Goal: Task Accomplishment & Management: Manage account settings

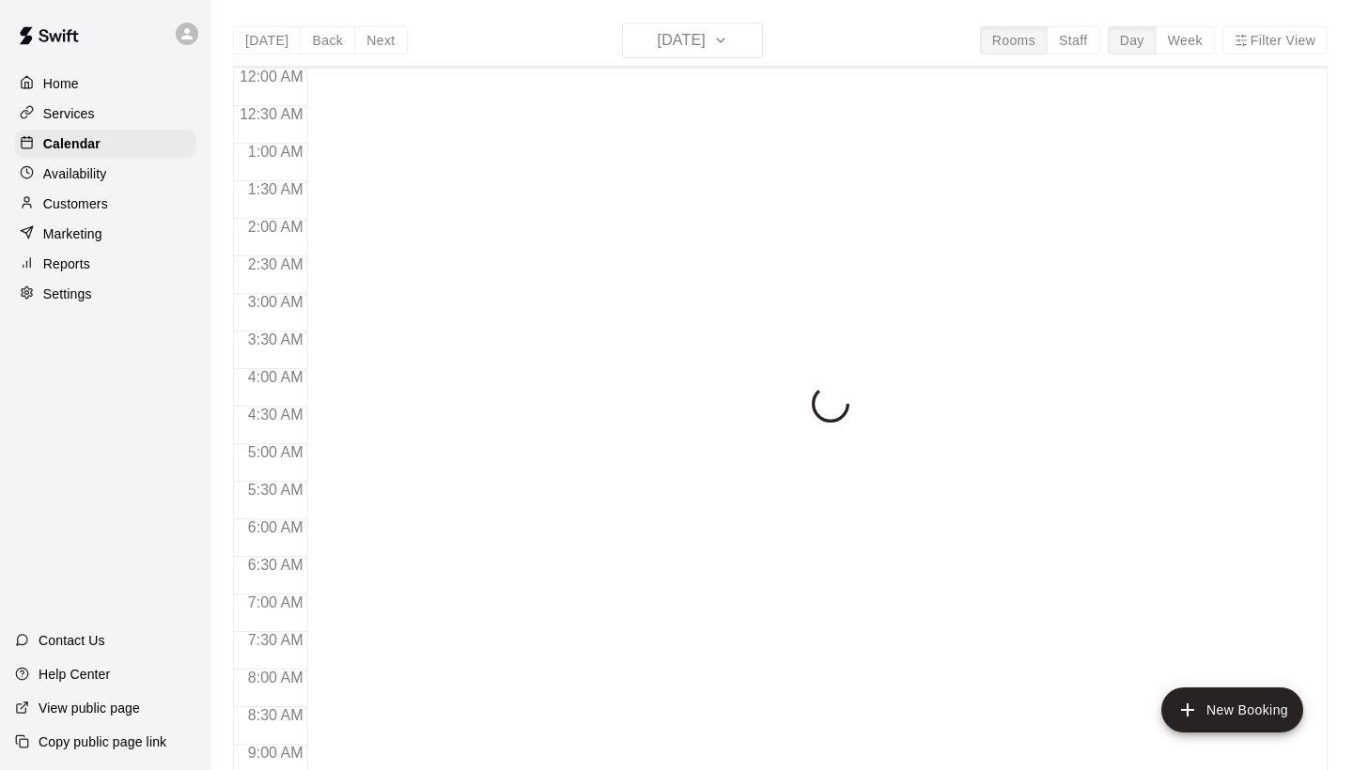
scroll to position [1081, 0]
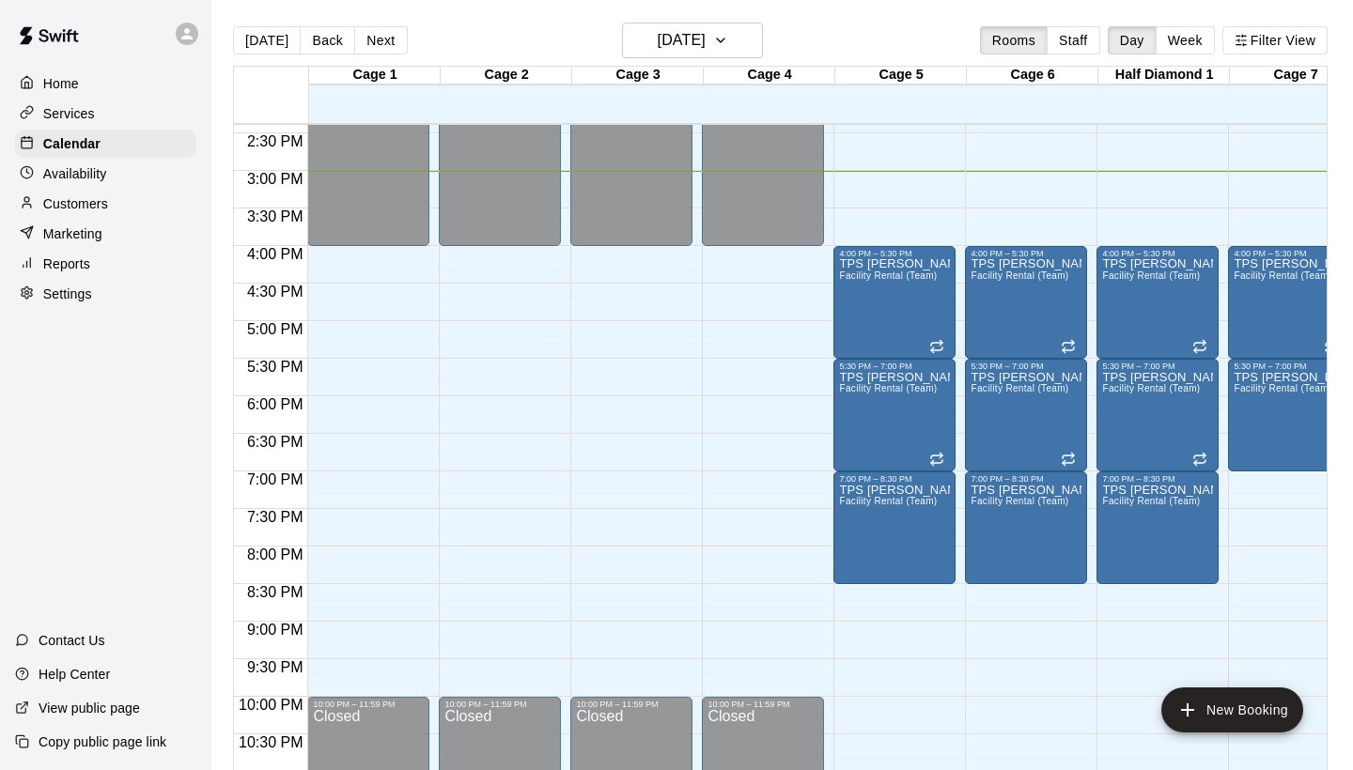
click at [92, 110] on p "Services" at bounding box center [69, 113] width 52 height 19
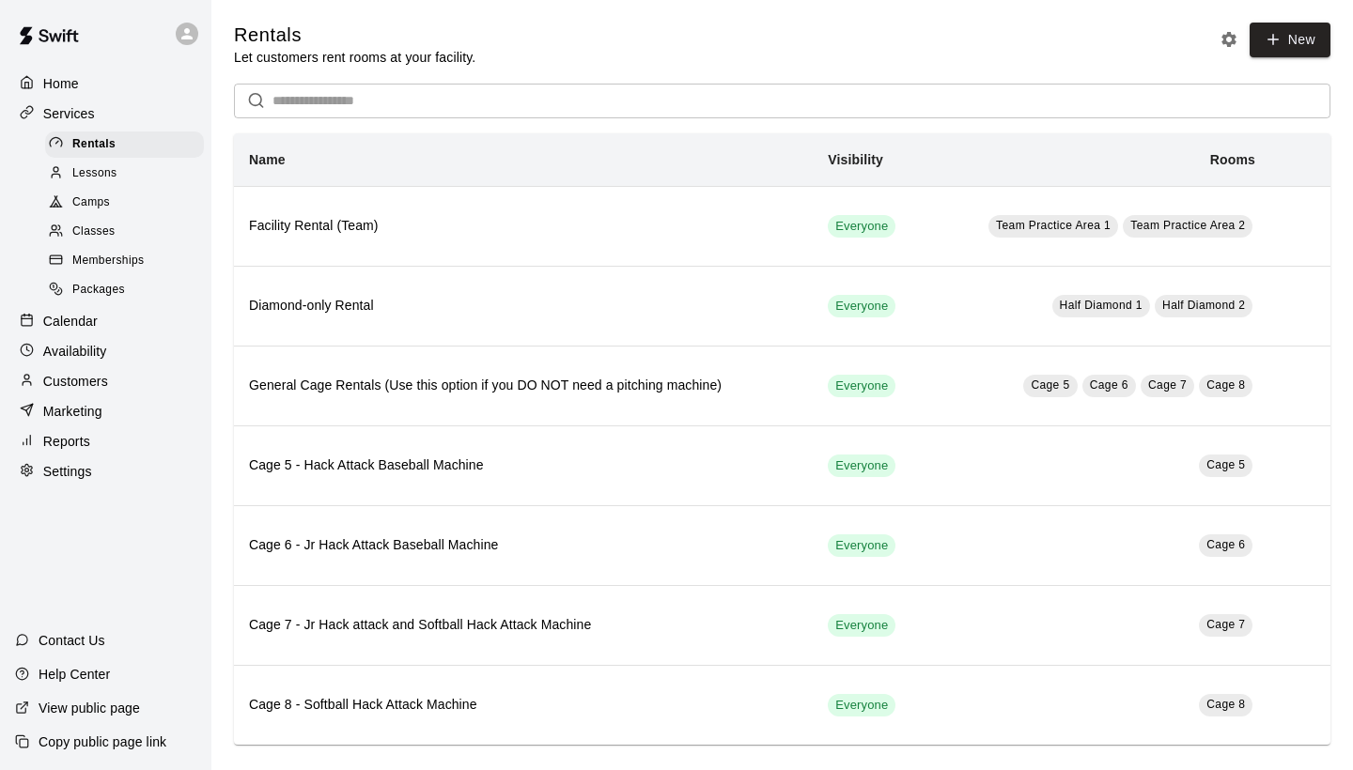
click at [129, 257] on span "Memberships" at bounding box center [107, 261] width 71 height 19
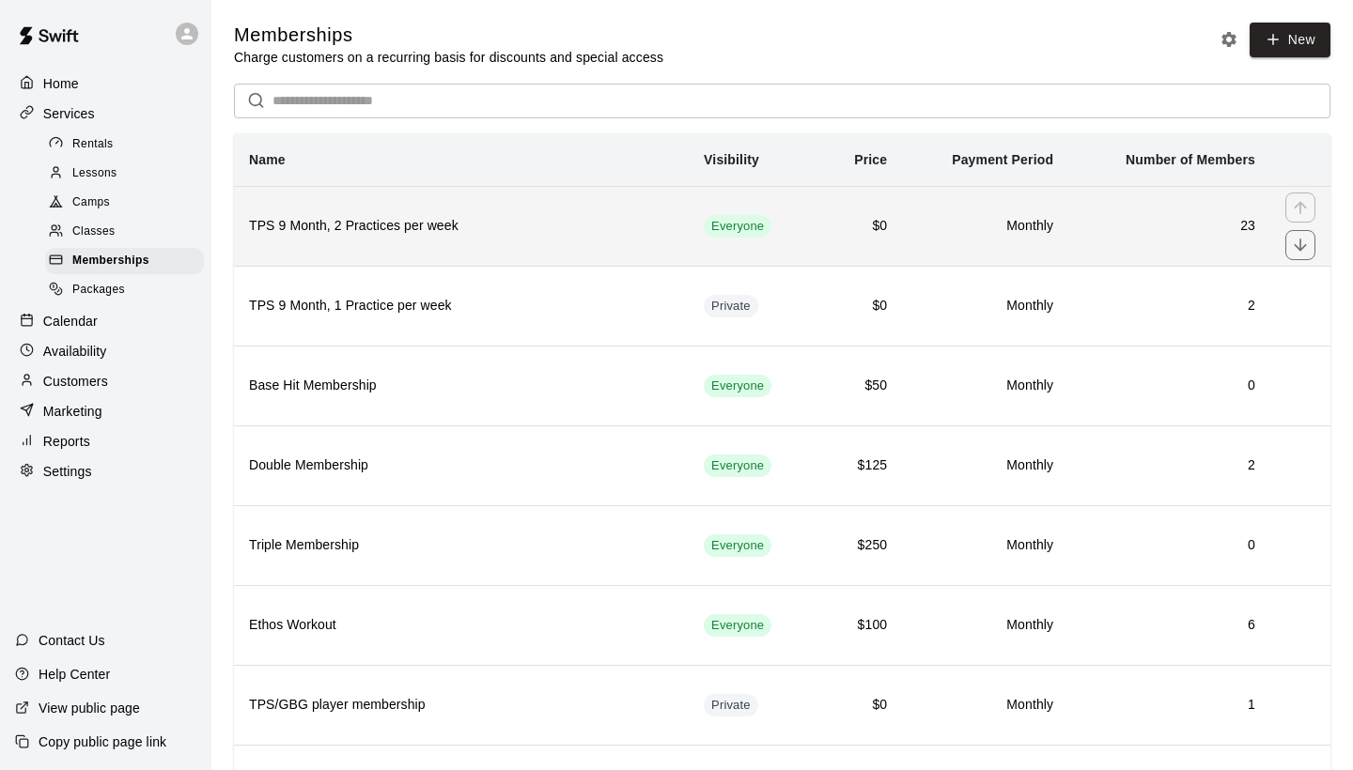
click at [568, 238] on th "TPS 9 Month, 2 Practices per week" at bounding box center [461, 226] width 455 height 80
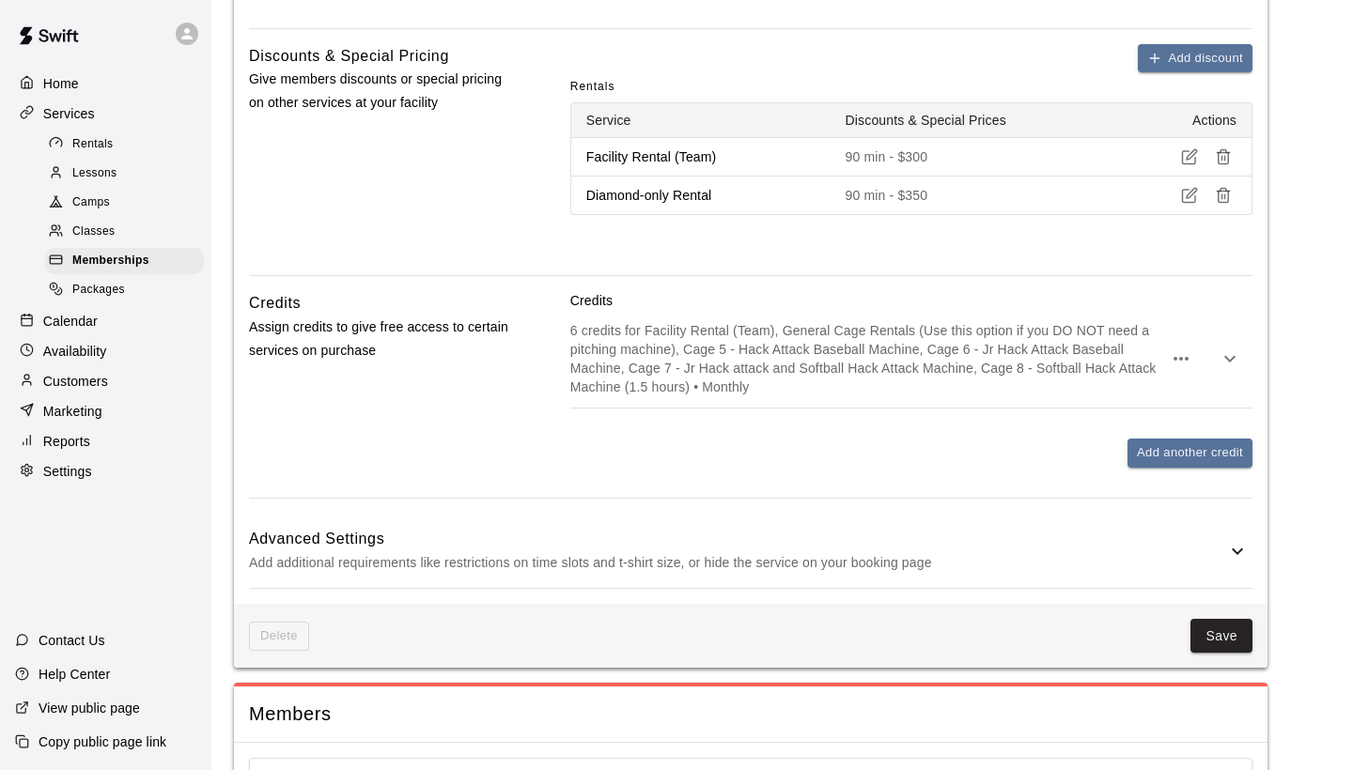
scroll to position [702, 0]
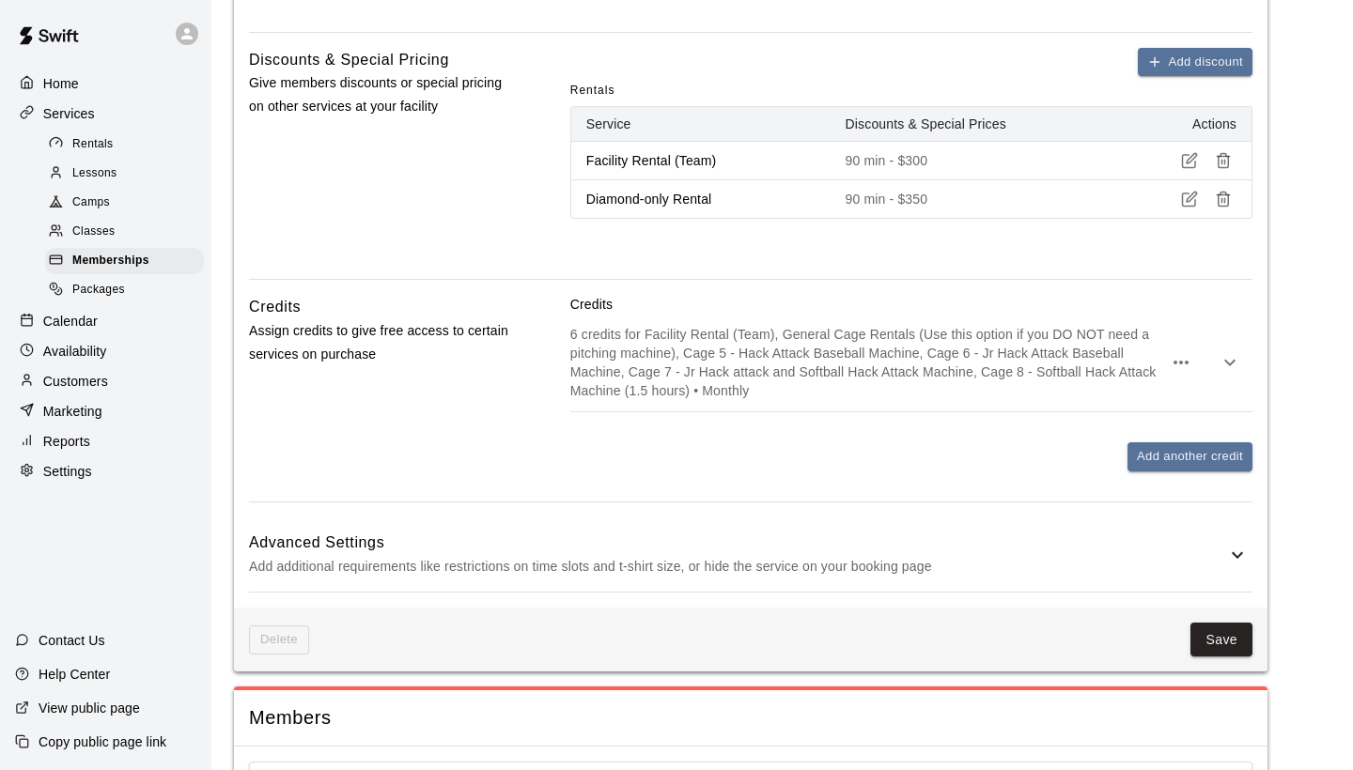
click at [1240, 552] on icon at bounding box center [1237, 555] width 23 height 23
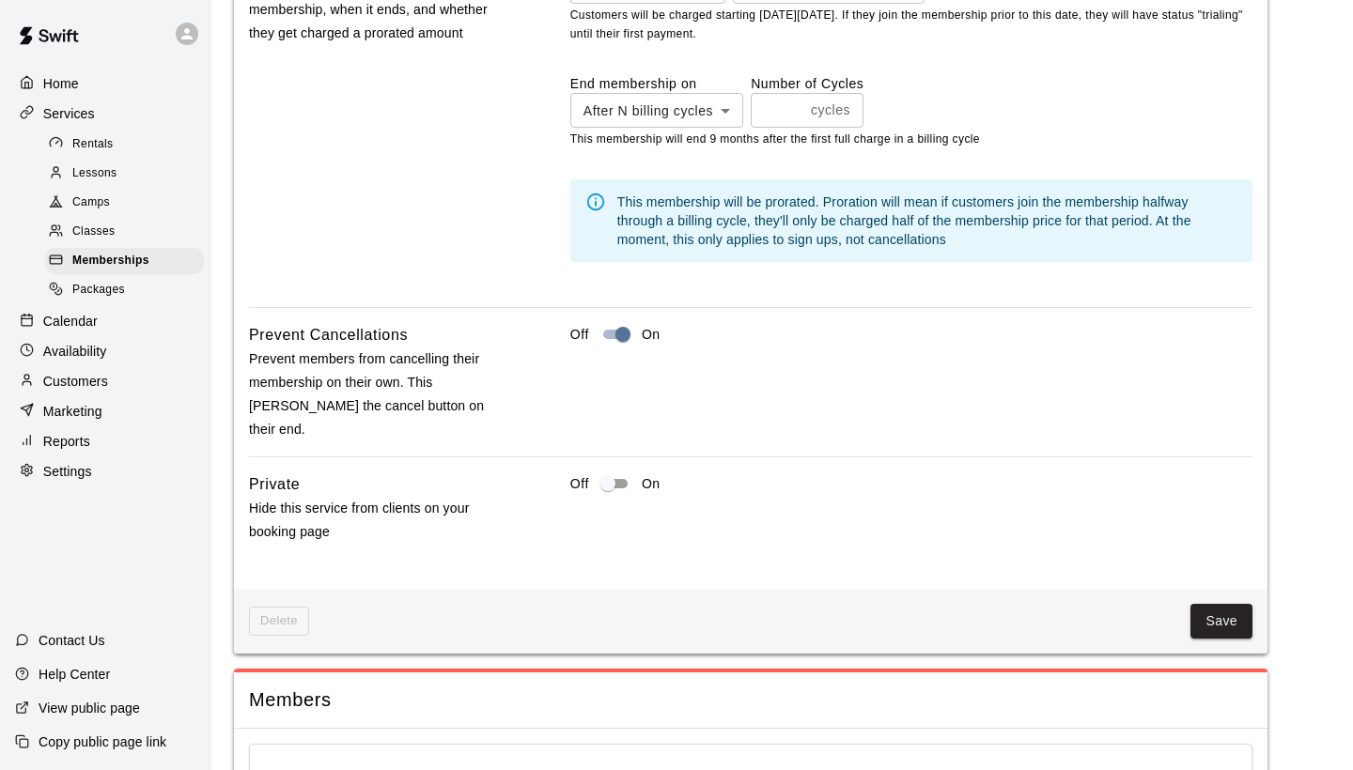
scroll to position [1701, 0]
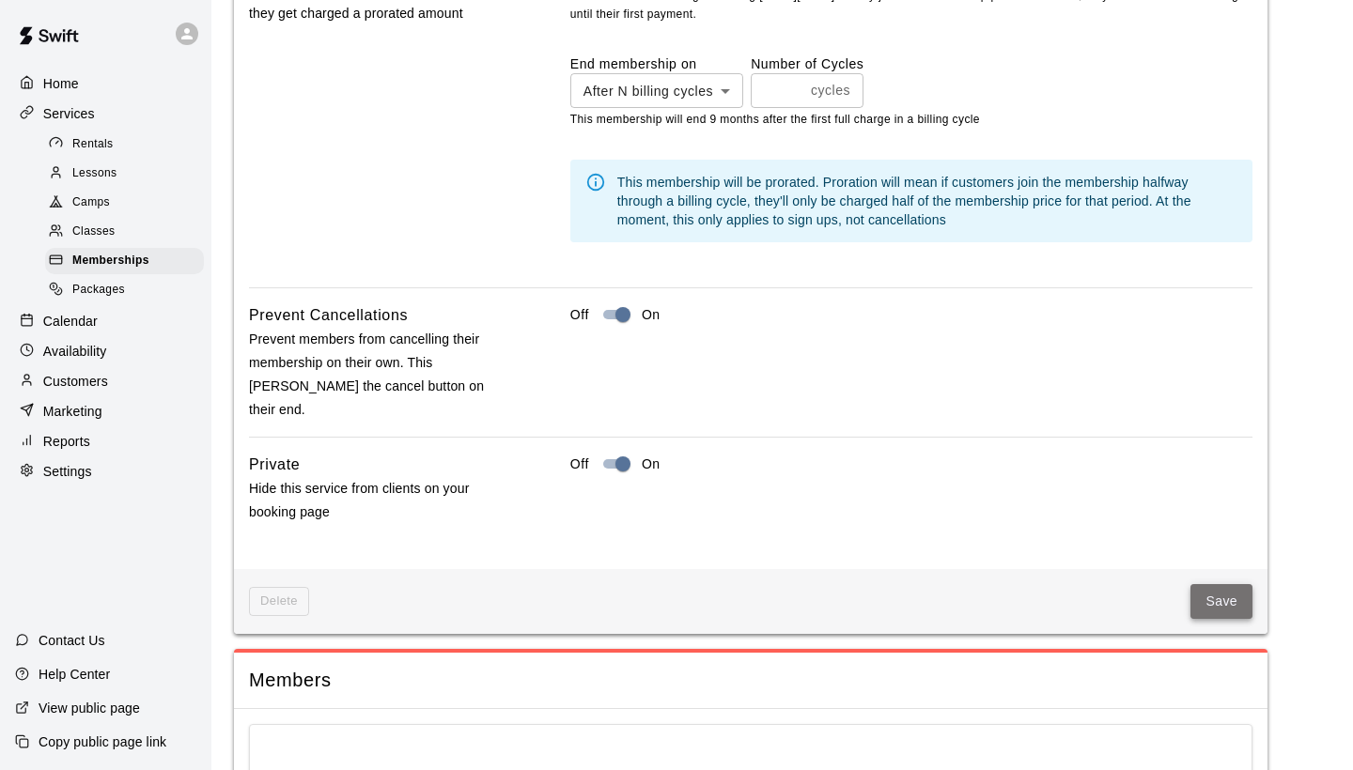
click at [1235, 584] on button "Save" at bounding box center [1221, 601] width 62 height 35
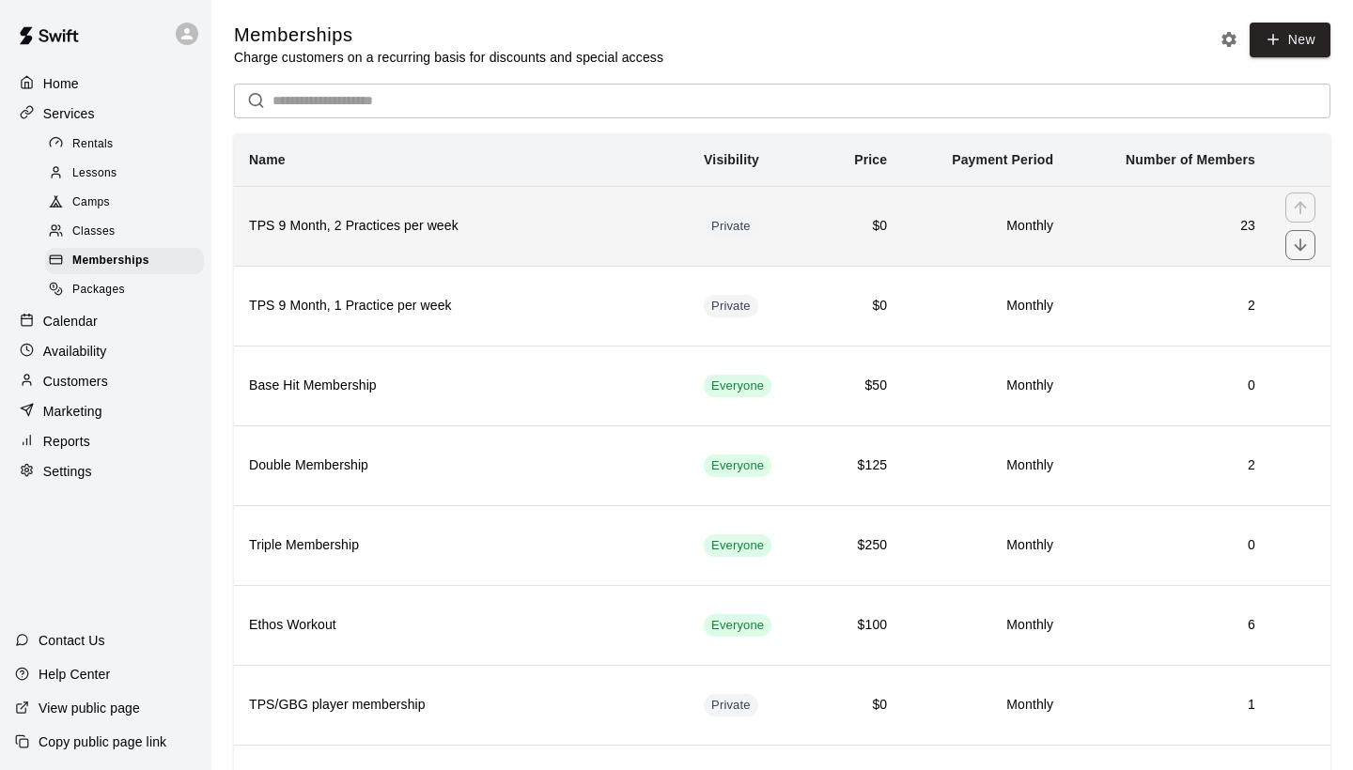
click at [482, 231] on h6 "TPS 9 Month, 2 Practices per week" at bounding box center [461, 226] width 425 height 21
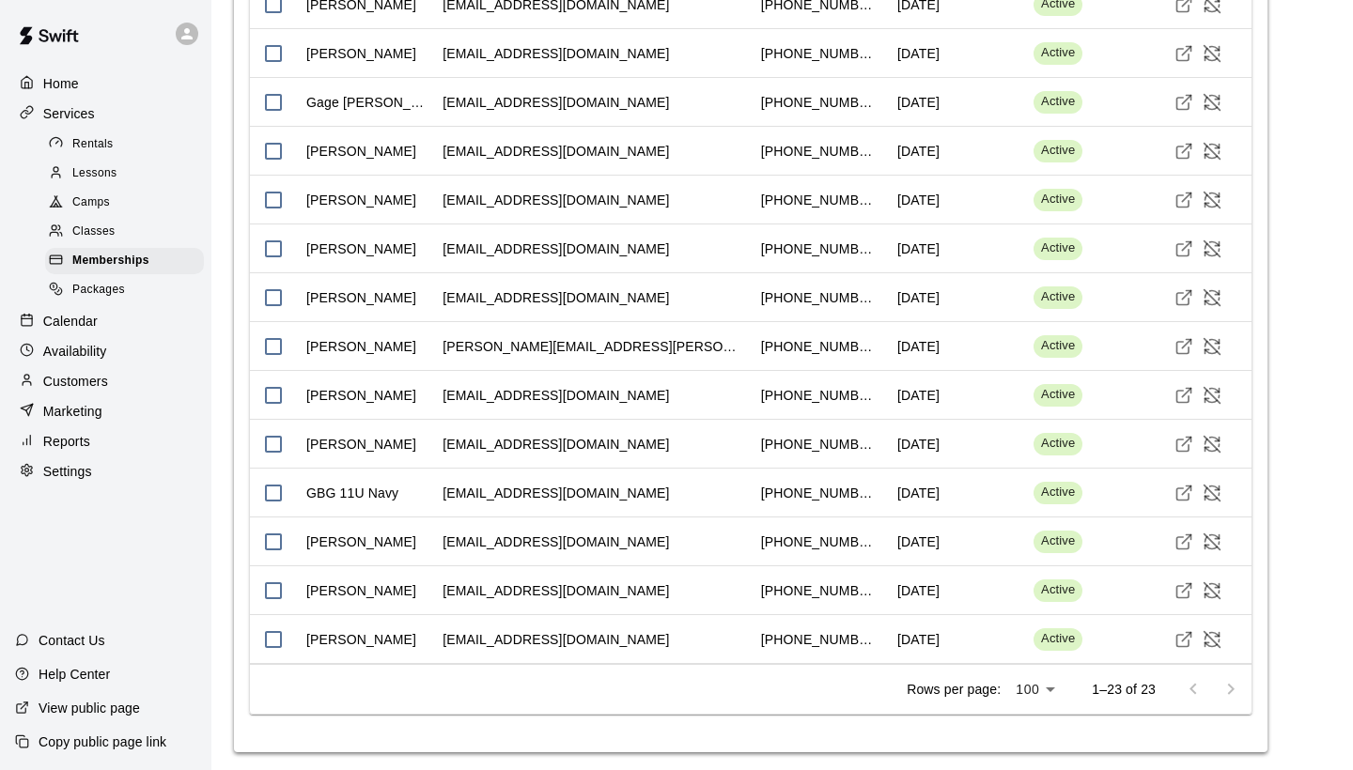
scroll to position [2036, 0]
click at [1213, 634] on icon "Cancel Membership" at bounding box center [1212, 640] width 16 height 16
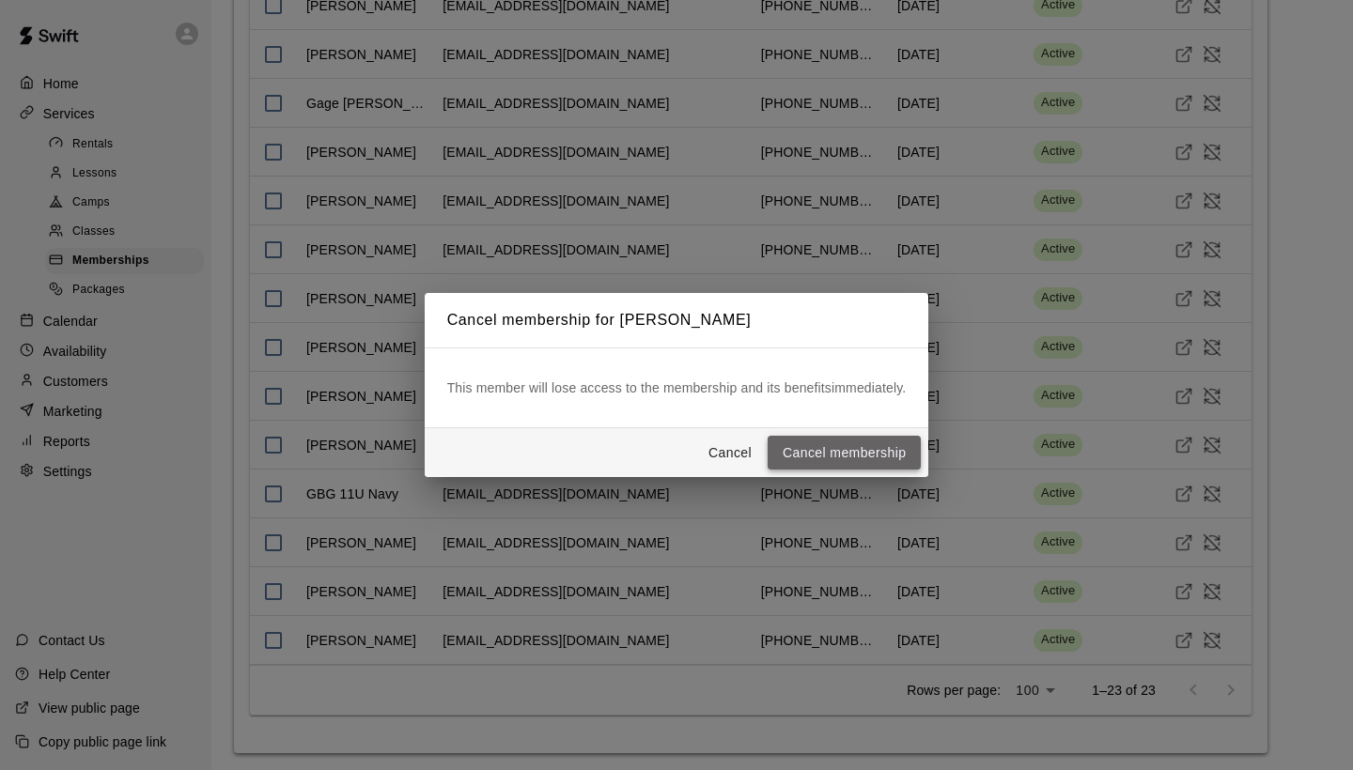
click at [884, 455] on button "Cancel membership" at bounding box center [843, 453] width 153 height 35
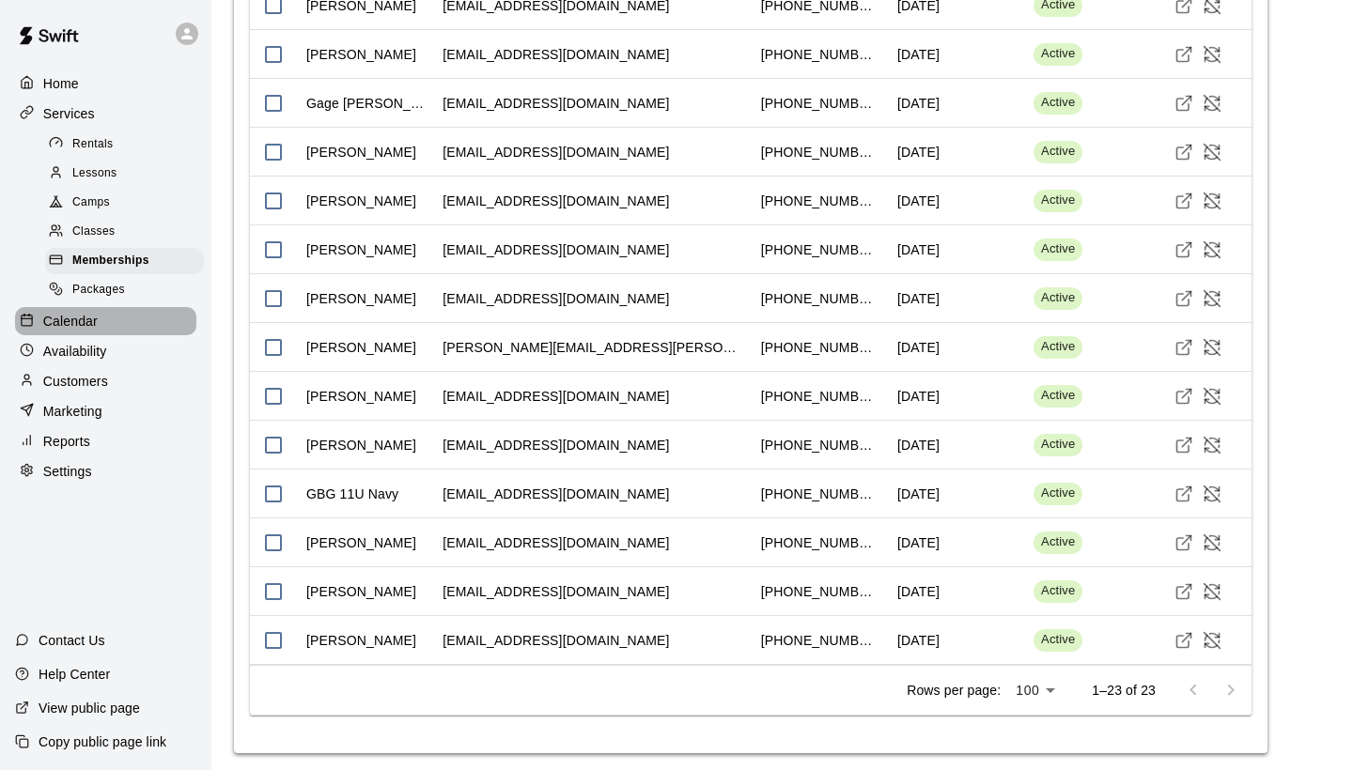
click at [68, 313] on p "Calendar" at bounding box center [70, 321] width 54 height 19
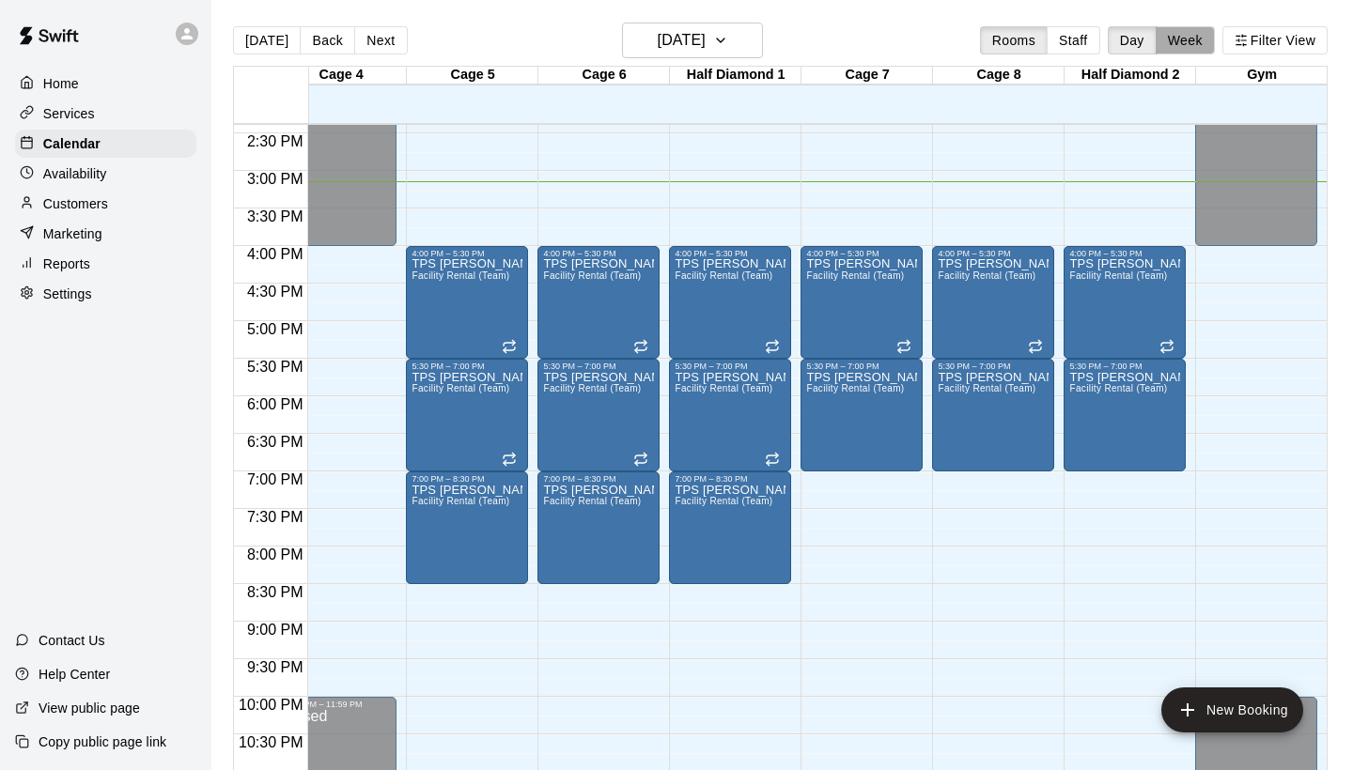
click at [1194, 43] on button "Week" at bounding box center [1184, 40] width 59 height 28
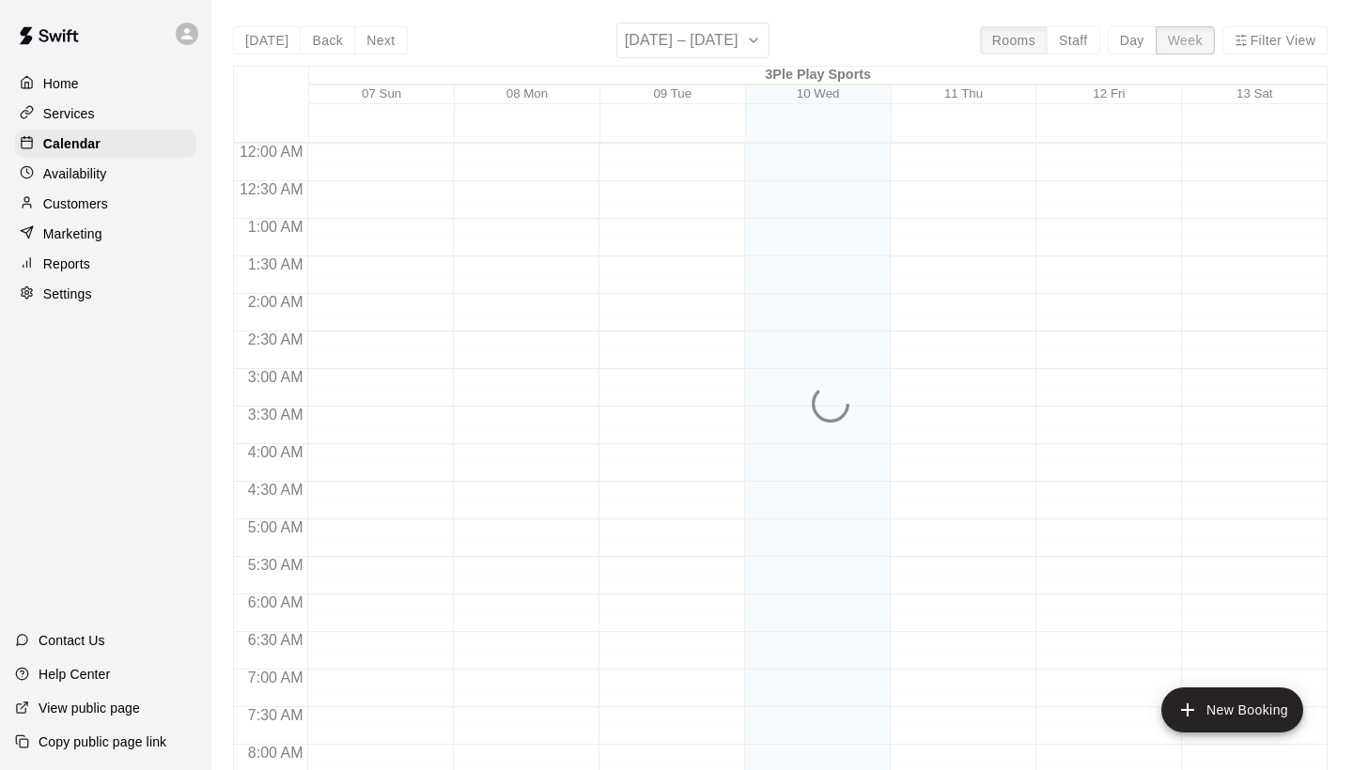
scroll to position [1138, 0]
